Goal: Use online tool/utility: Use online tool/utility

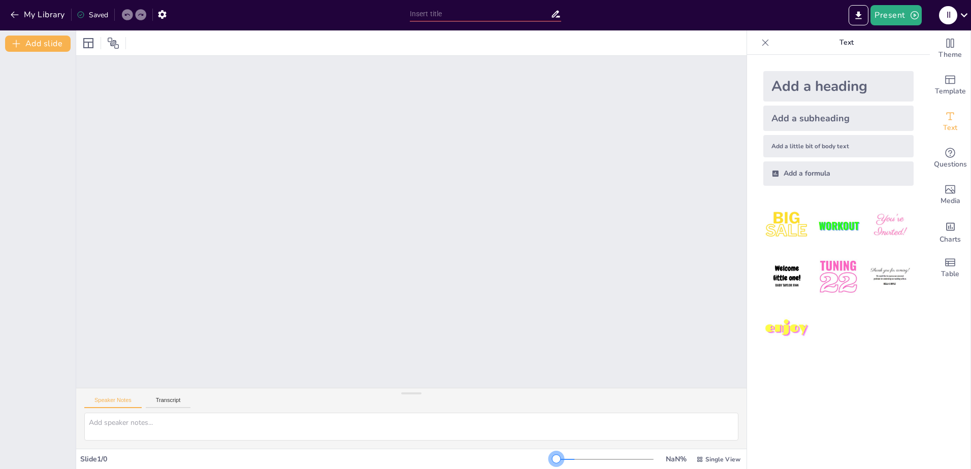
click at [568, 459] on div at bounding box center [604, 459] width 97 height 1
click at [556, 459] on div at bounding box center [604, 459] width 97 height 8
click at [559, 459] on div at bounding box center [604, 459] width 97 height 1
click at [83, 380] on div at bounding box center [411, 222] width 670 height 332
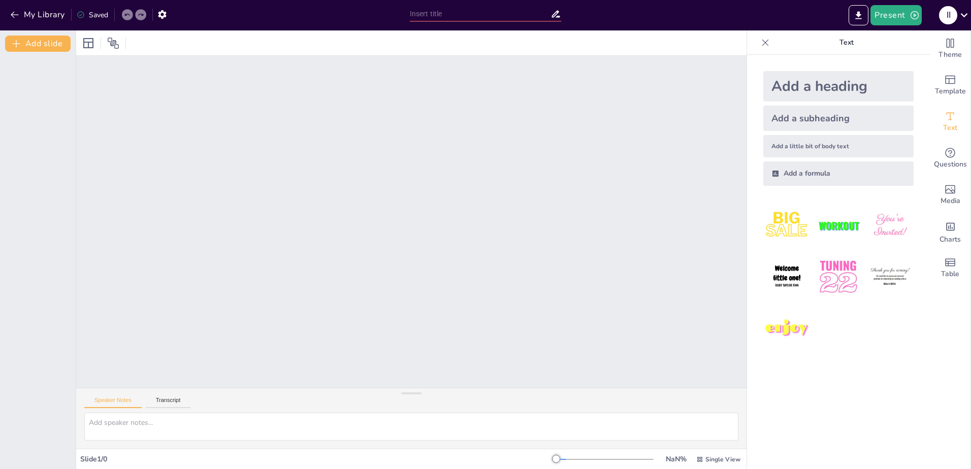
click at [840, 85] on div "Add a heading" at bounding box center [838, 86] width 150 height 30
click at [128, 429] on textarea at bounding box center [411, 427] width 654 height 28
click at [898, 19] on button "Present" at bounding box center [895, 15] width 51 height 20
click at [891, 62] on li "Play presentation" at bounding box center [911, 62] width 80 height 16
